Goal: Obtain resource: Obtain resource

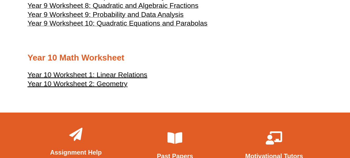
scroll to position [1600, 0]
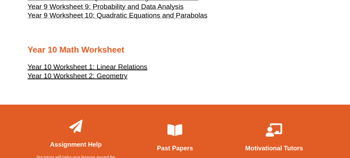
click at [129, 67] on u "Year 10 Worksheet 1: Linear Relations" at bounding box center [88, 67] width 120 height 8
click at [115, 77] on u "Year 10 Worksheet 2: Geometry" at bounding box center [78, 76] width 100 height 8
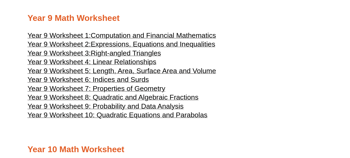
scroll to position [1498, 0]
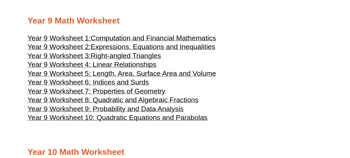
click at [183, 39] on span "Computation and Financial Mathematics" at bounding box center [153, 38] width 125 height 8
click at [161, 48] on span "Expressions, Equations and Inequalities" at bounding box center [153, 47] width 125 height 8
click at [131, 82] on span "Year 9 Worksheet 6: Indices and Surds" at bounding box center [88, 82] width 121 height 8
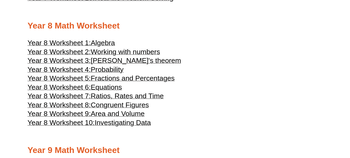
scroll to position [1366, 0]
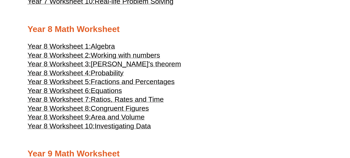
click at [105, 109] on span "Congruent Figures" at bounding box center [120, 108] width 58 height 8
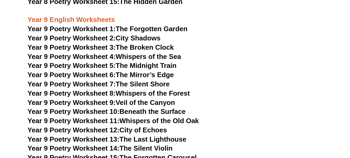
scroll to position [3618, 0]
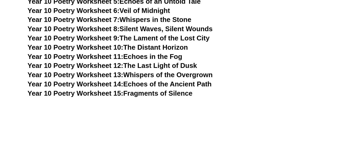
scroll to position [3853, 0]
